Goal: Information Seeking & Learning: Learn about a topic

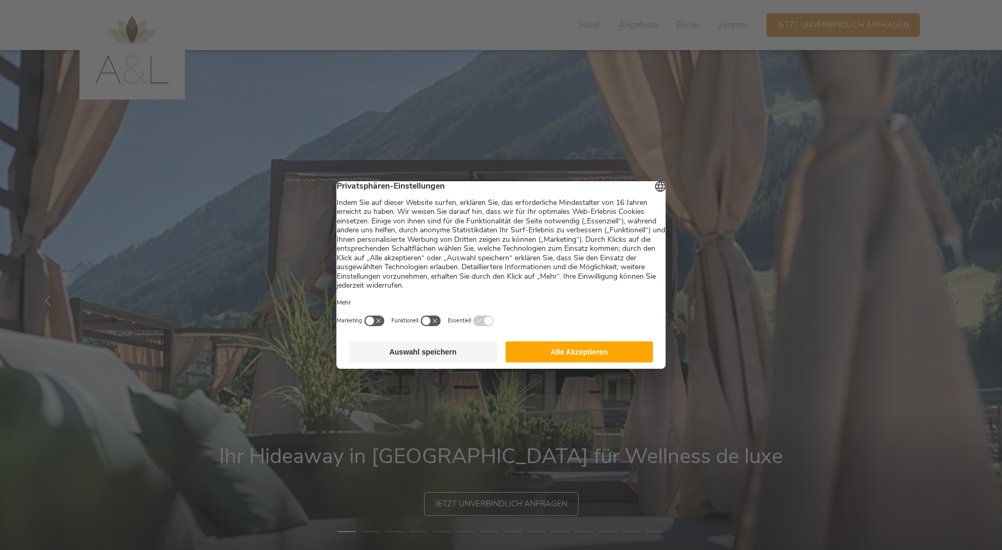
click at [581, 351] on button "Alle Akzeptieren" at bounding box center [579, 351] width 148 height 21
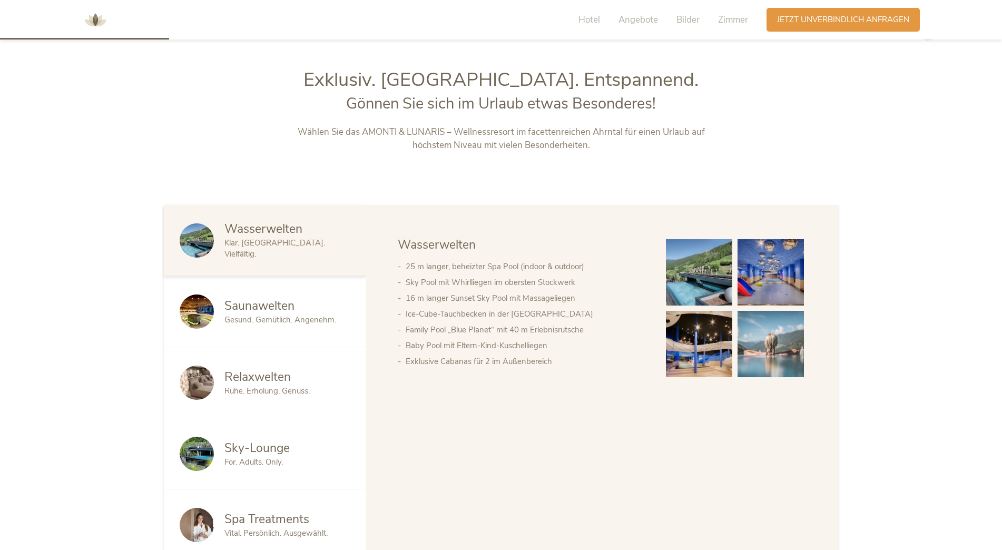
scroll to position [579, 0]
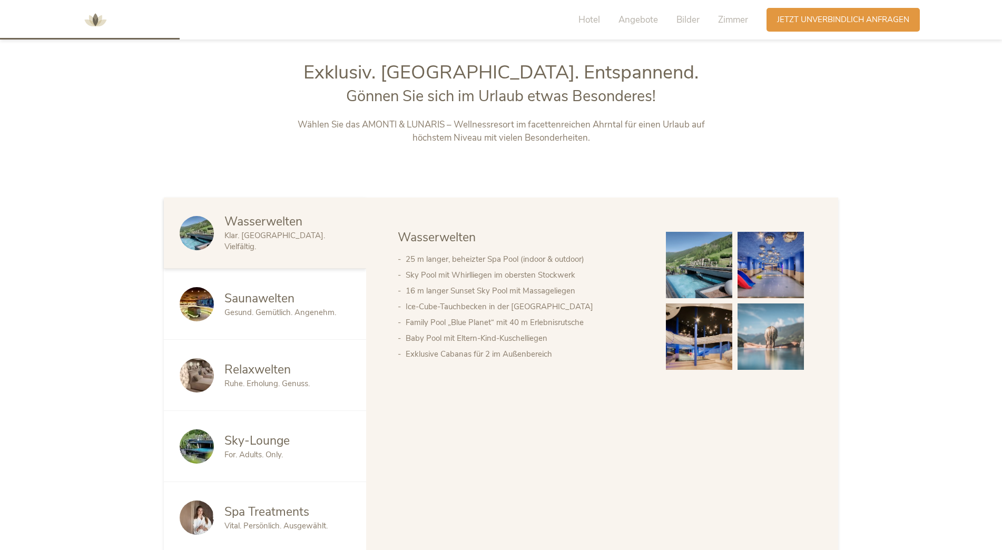
click at [695, 343] on img at bounding box center [699, 336] width 66 height 66
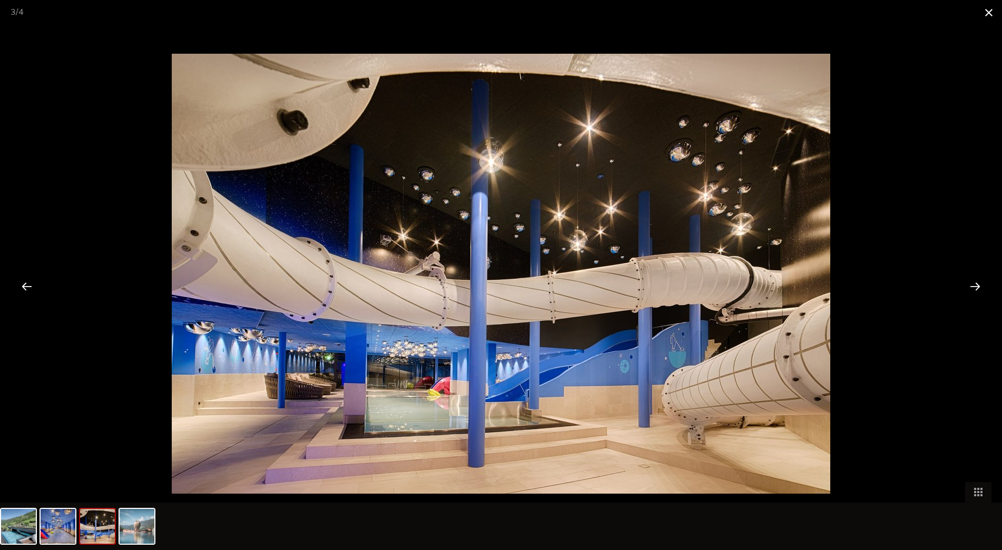
click at [987, 14] on span at bounding box center [988, 12] width 26 height 25
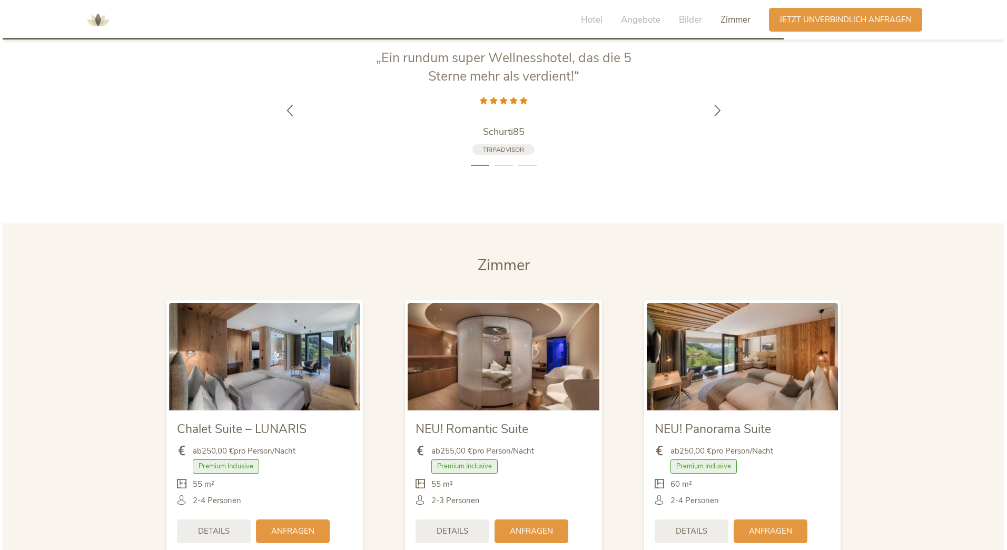
scroll to position [2528, 0]
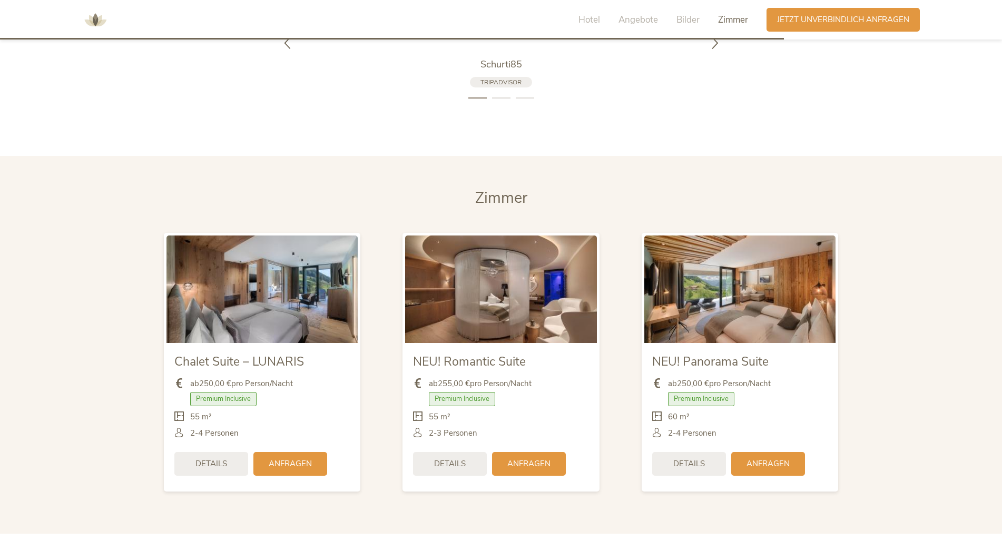
click at [503, 307] on img at bounding box center [500, 288] width 191 height 107
click at [445, 460] on span "Details" at bounding box center [450, 462] width 32 height 11
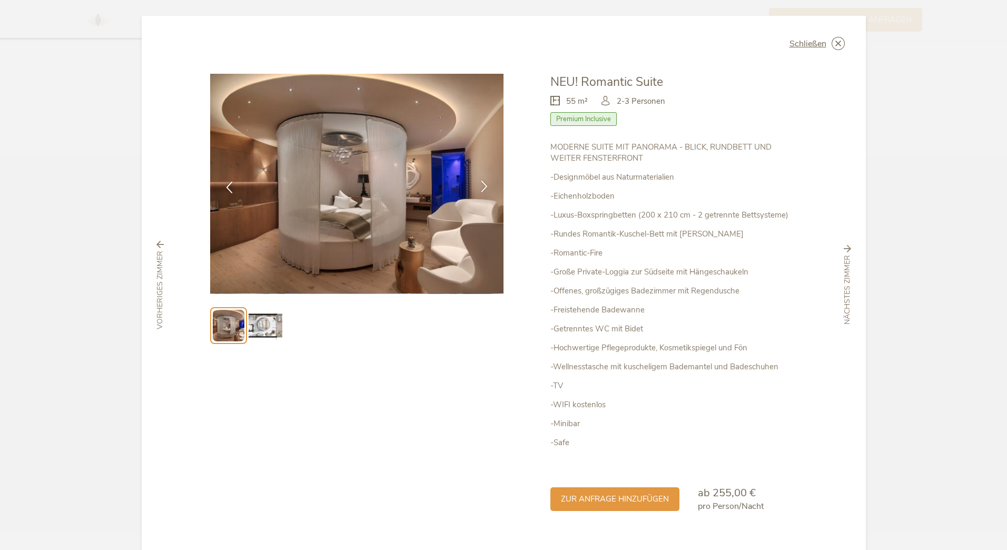
click at [484, 182] on icon at bounding box center [484, 186] width 12 height 12
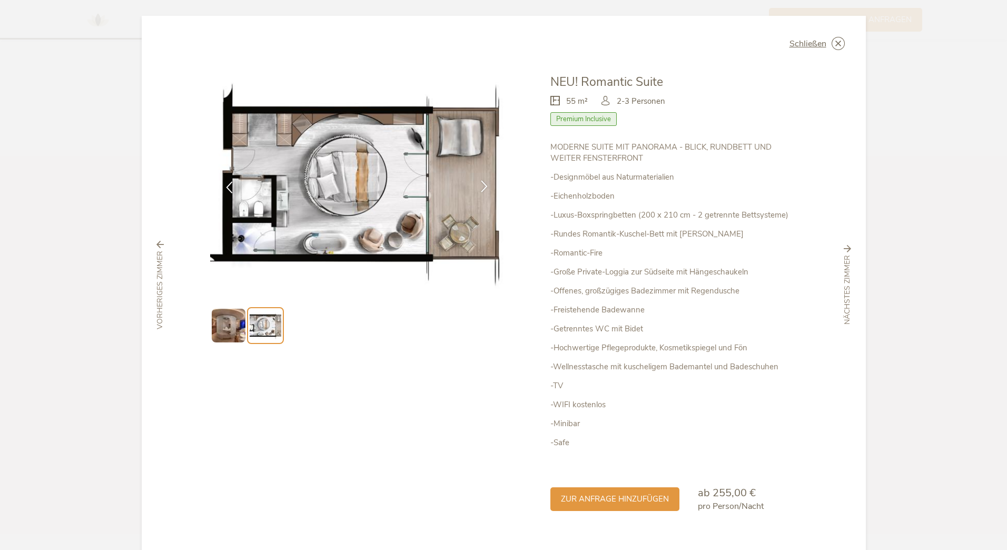
click at [480, 183] on icon at bounding box center [484, 186] width 12 height 12
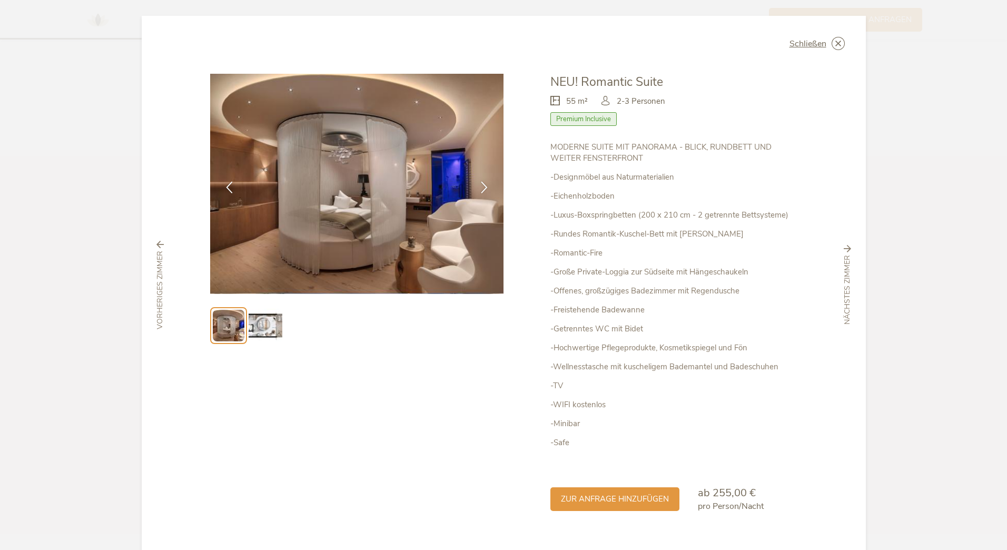
click at [320, 182] on img at bounding box center [357, 184] width 294 height 220
click at [483, 184] on icon at bounding box center [484, 186] width 12 height 12
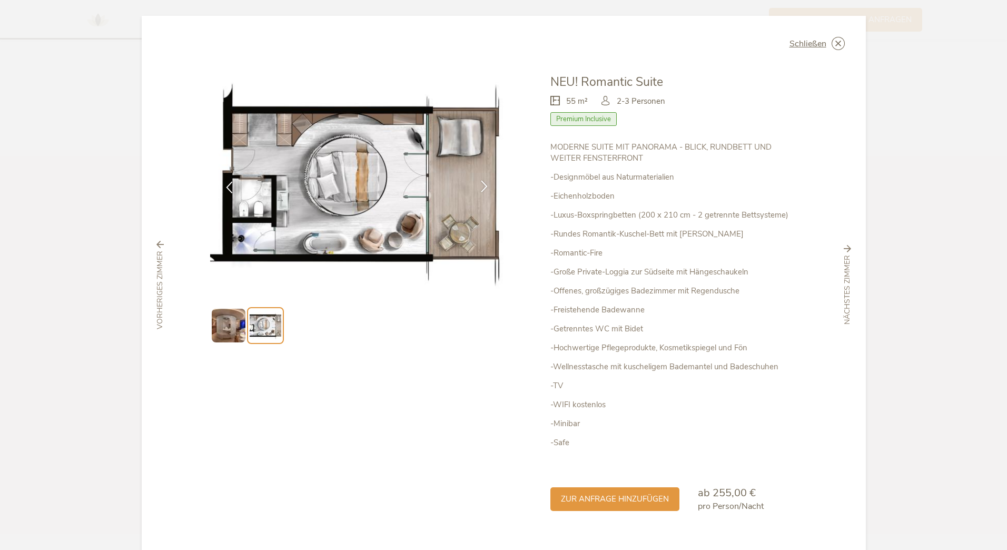
click at [478, 182] on icon at bounding box center [484, 186] width 12 height 12
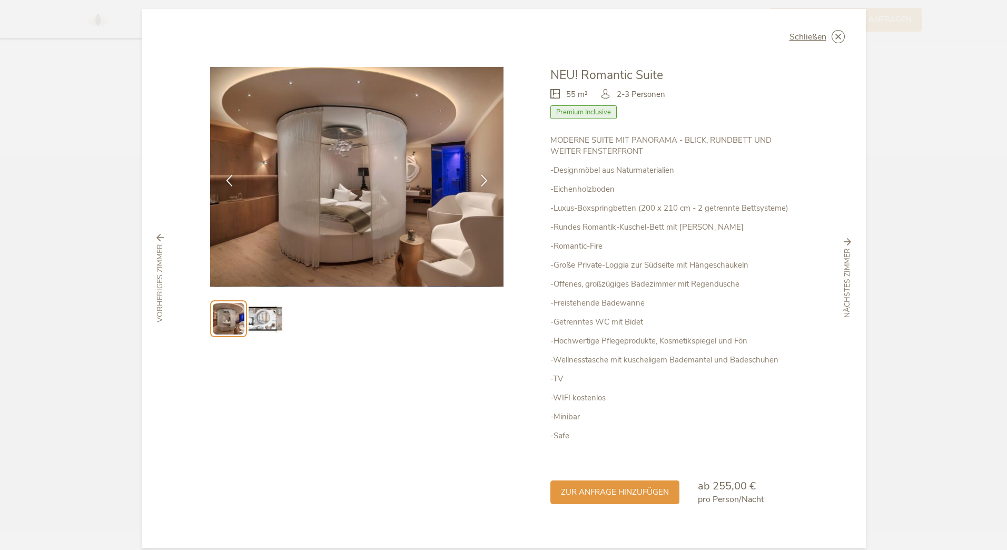
scroll to position [0, 0]
